Goal: Transaction & Acquisition: Purchase product/service

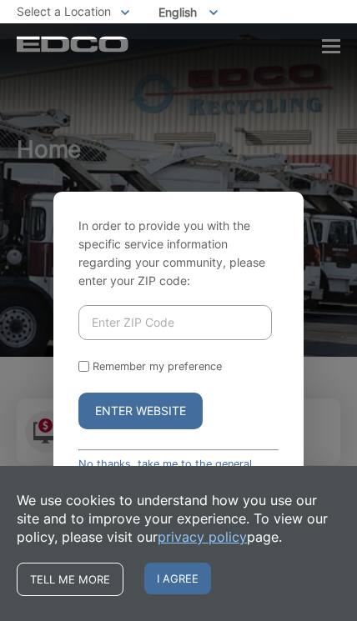
scroll to position [39, 0]
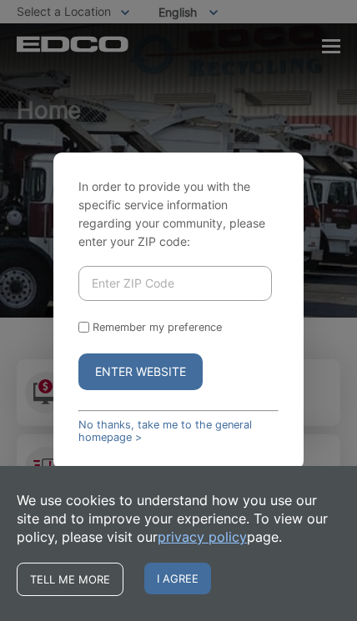
click at [120, 301] on input "Enter ZIP Code" at bounding box center [174, 283] width 193 height 35
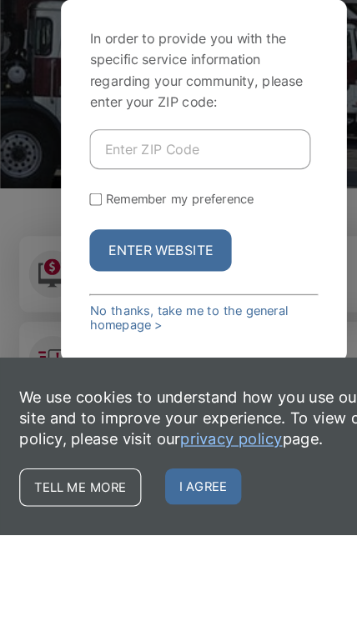
scroll to position [113, 0]
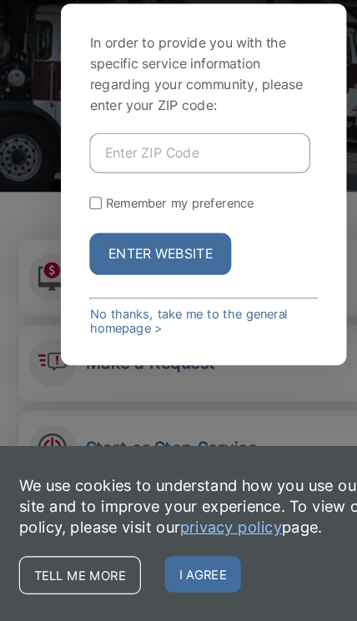
click at [188, 562] on span "I agree" at bounding box center [177, 578] width 67 height 32
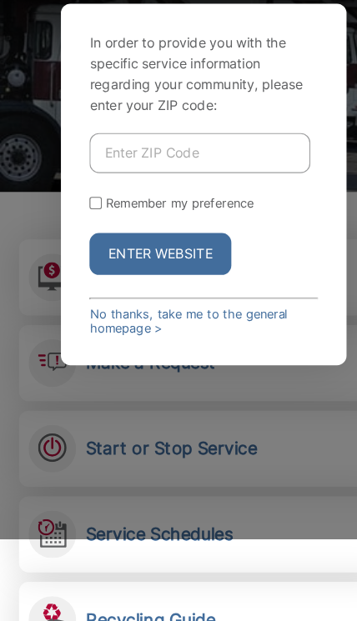
click at [102, 192] on input "Enter ZIP Code" at bounding box center [174, 209] width 193 height 35
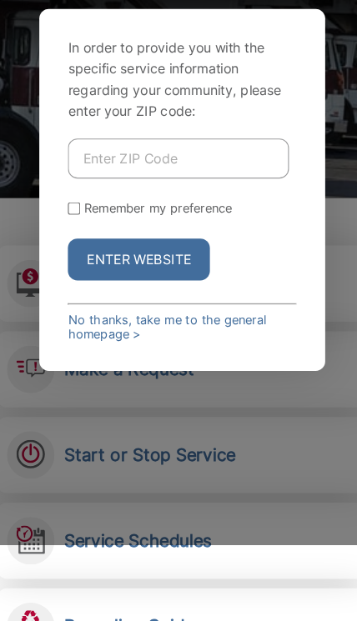
type input "92064"
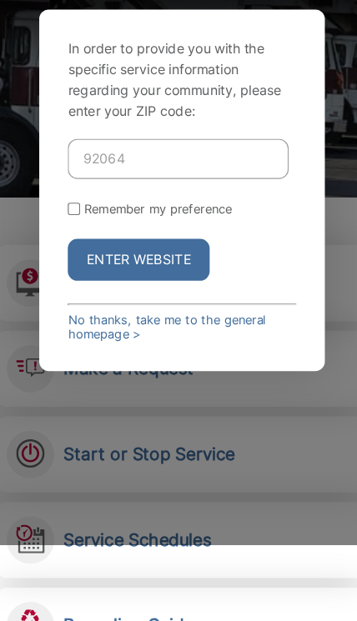
click at [78, 247] on input "Remember my preference" at bounding box center [83, 252] width 11 height 11
checkbox input "true"
click at [93, 279] on button "Enter Website" at bounding box center [140, 297] width 124 height 37
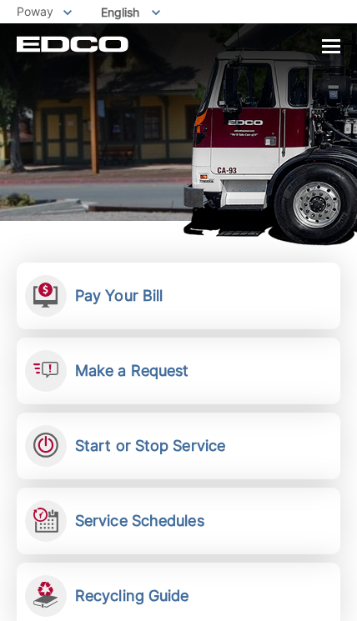
scroll to position [138, 0]
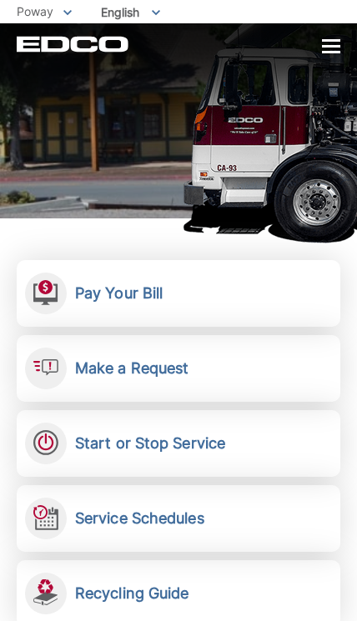
click at [293, 298] on link "Pay Your Bill View, pay, and manage your bill online." at bounding box center [178, 293] width 323 height 67
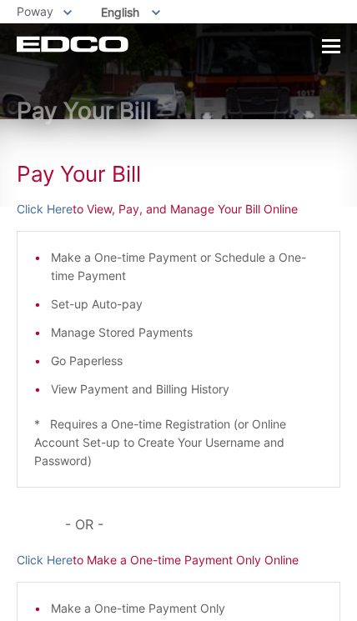
scroll to position [5, 0]
click at [36, 217] on link "Click Here" at bounding box center [45, 210] width 56 height 18
